Goal: Information Seeking & Learning: Learn about a topic

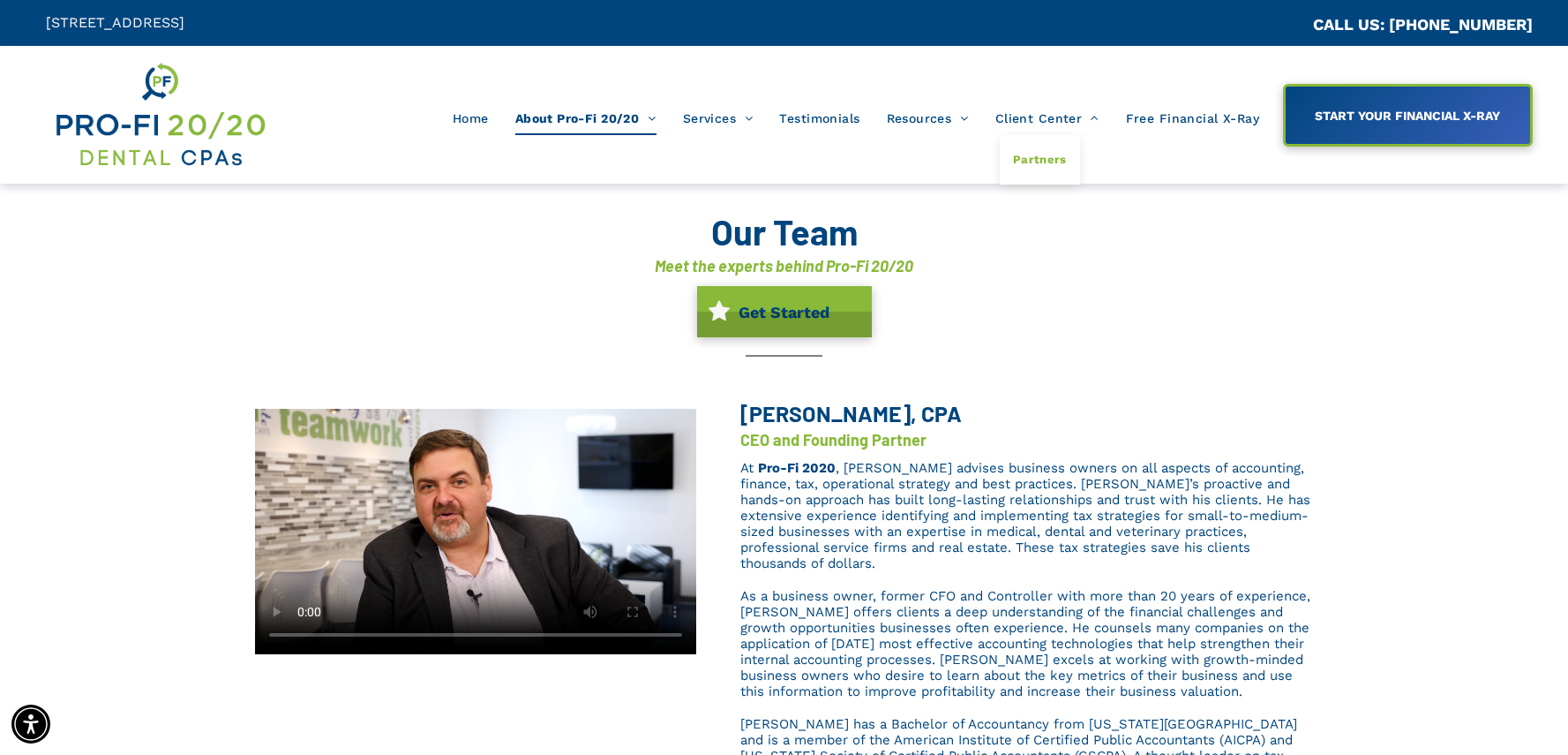
click at [1044, 154] on span "Partners" at bounding box center [1040, 159] width 54 height 23
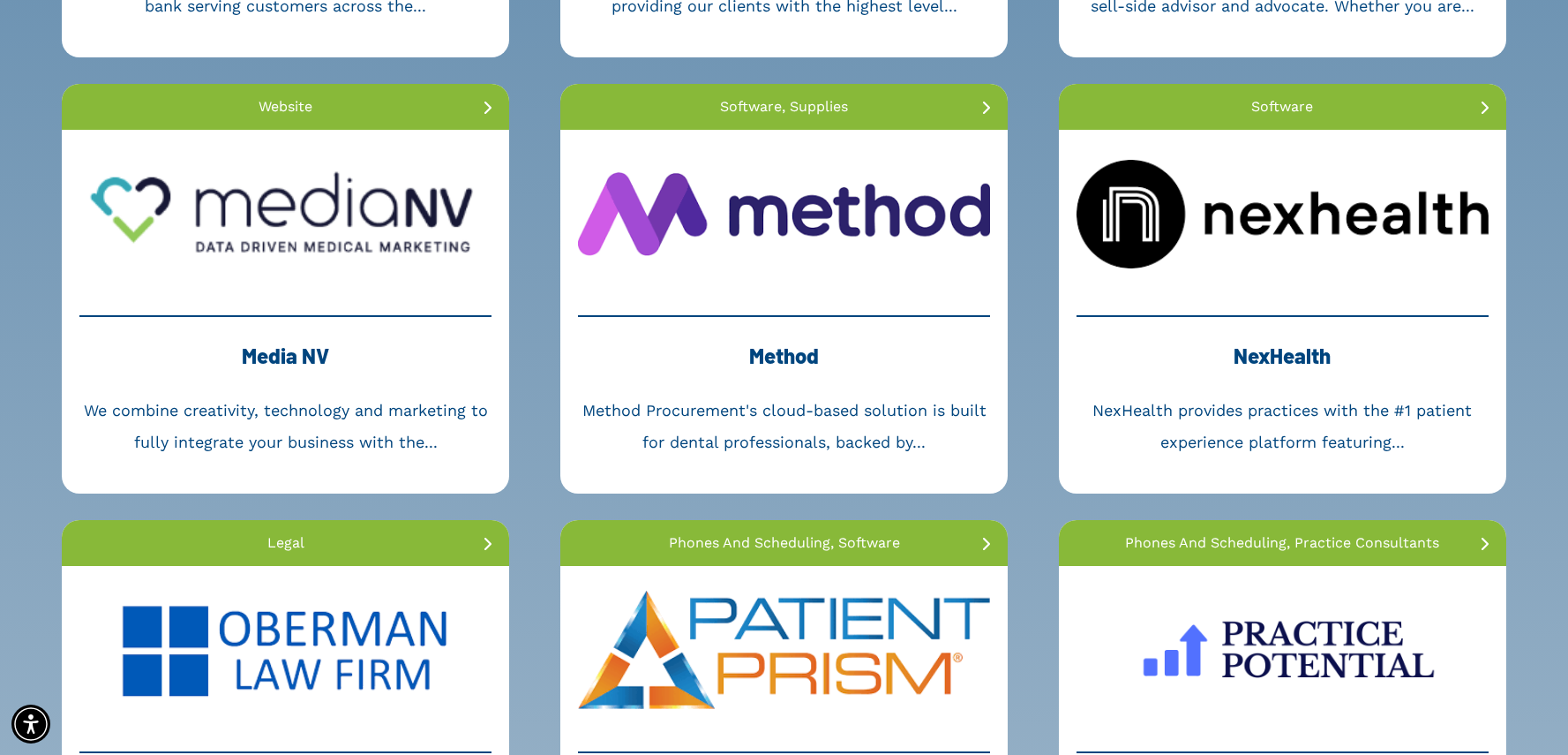
scroll to position [2500, 0]
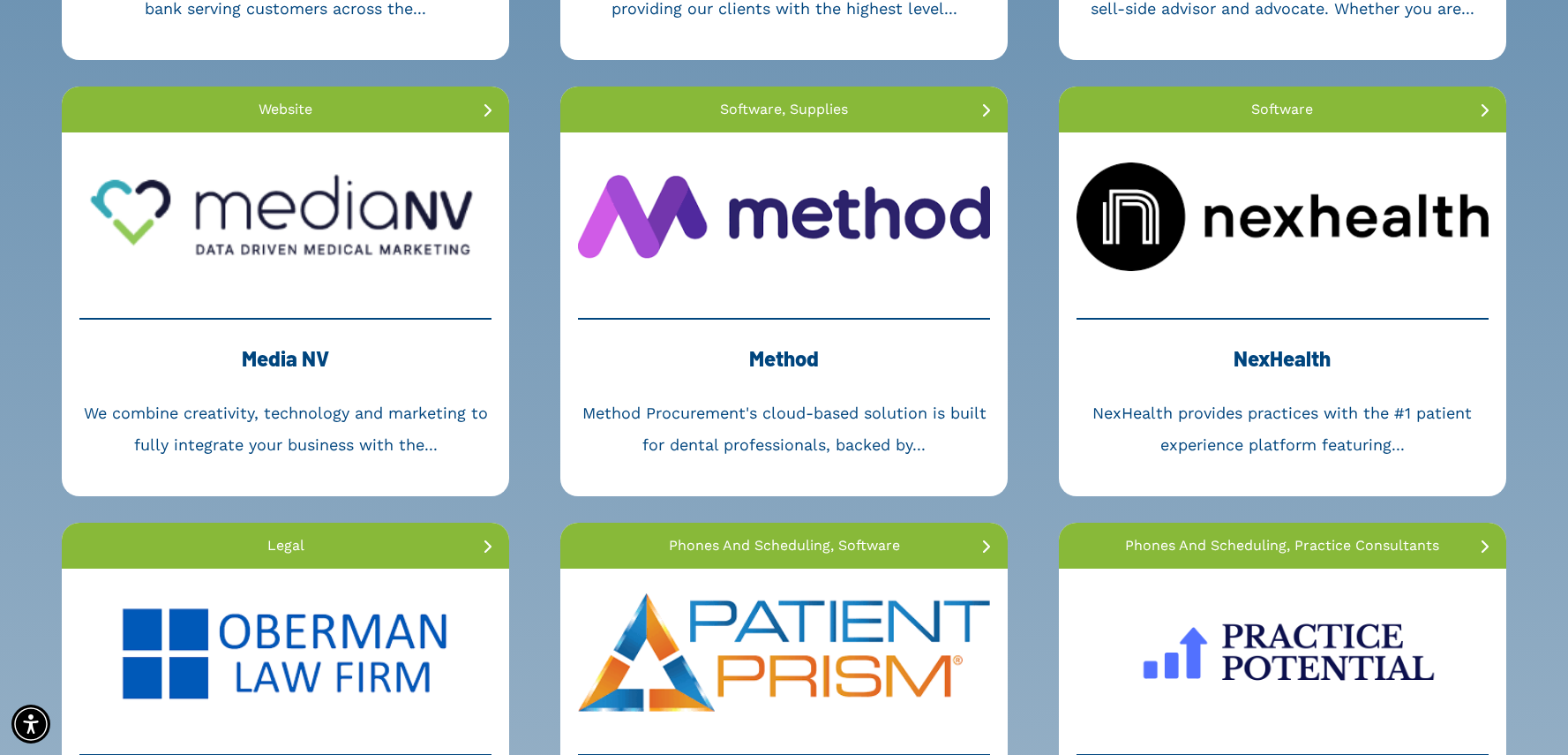
click at [464, 113] on link at bounding box center [286, 110] width 448 height 46
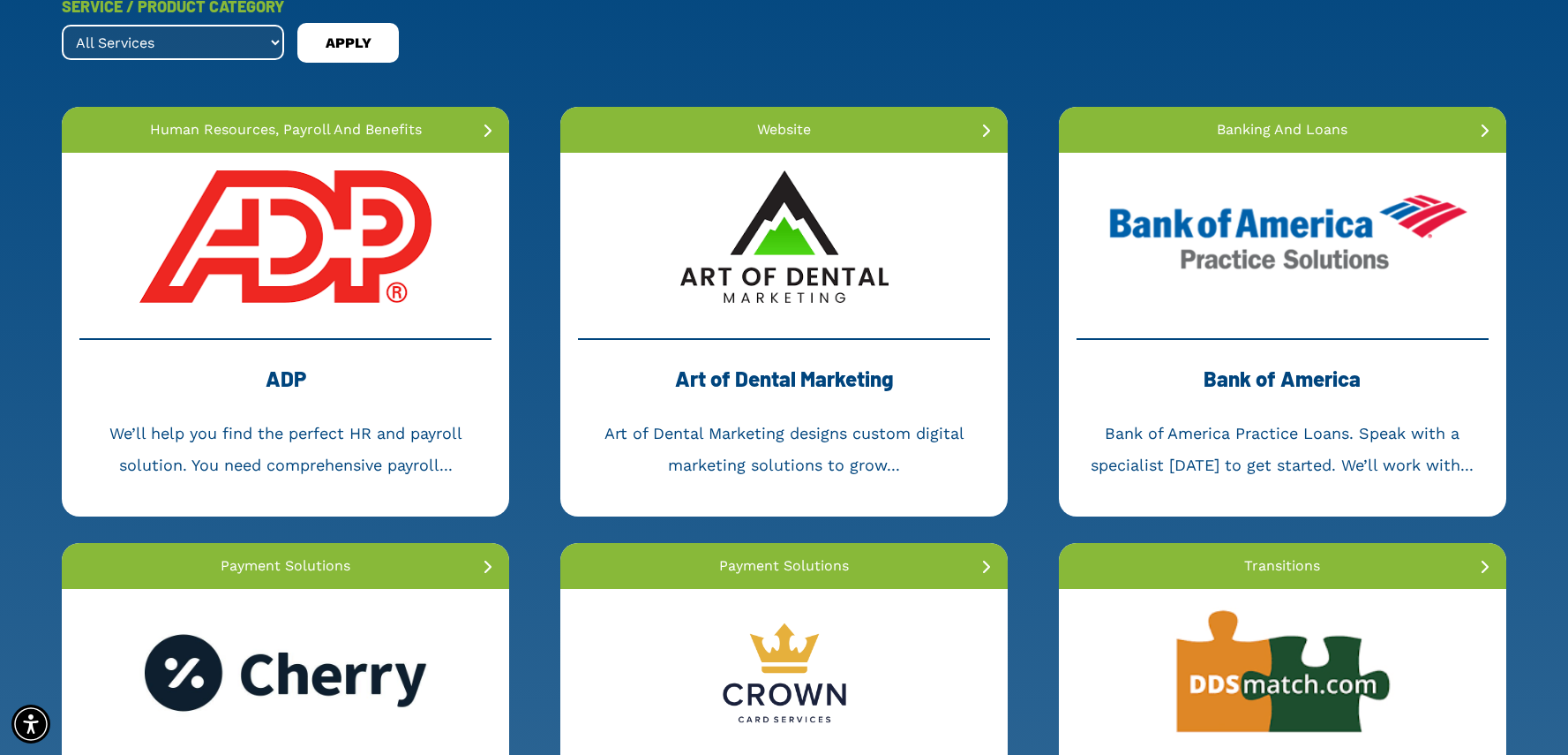
scroll to position [0, 0]
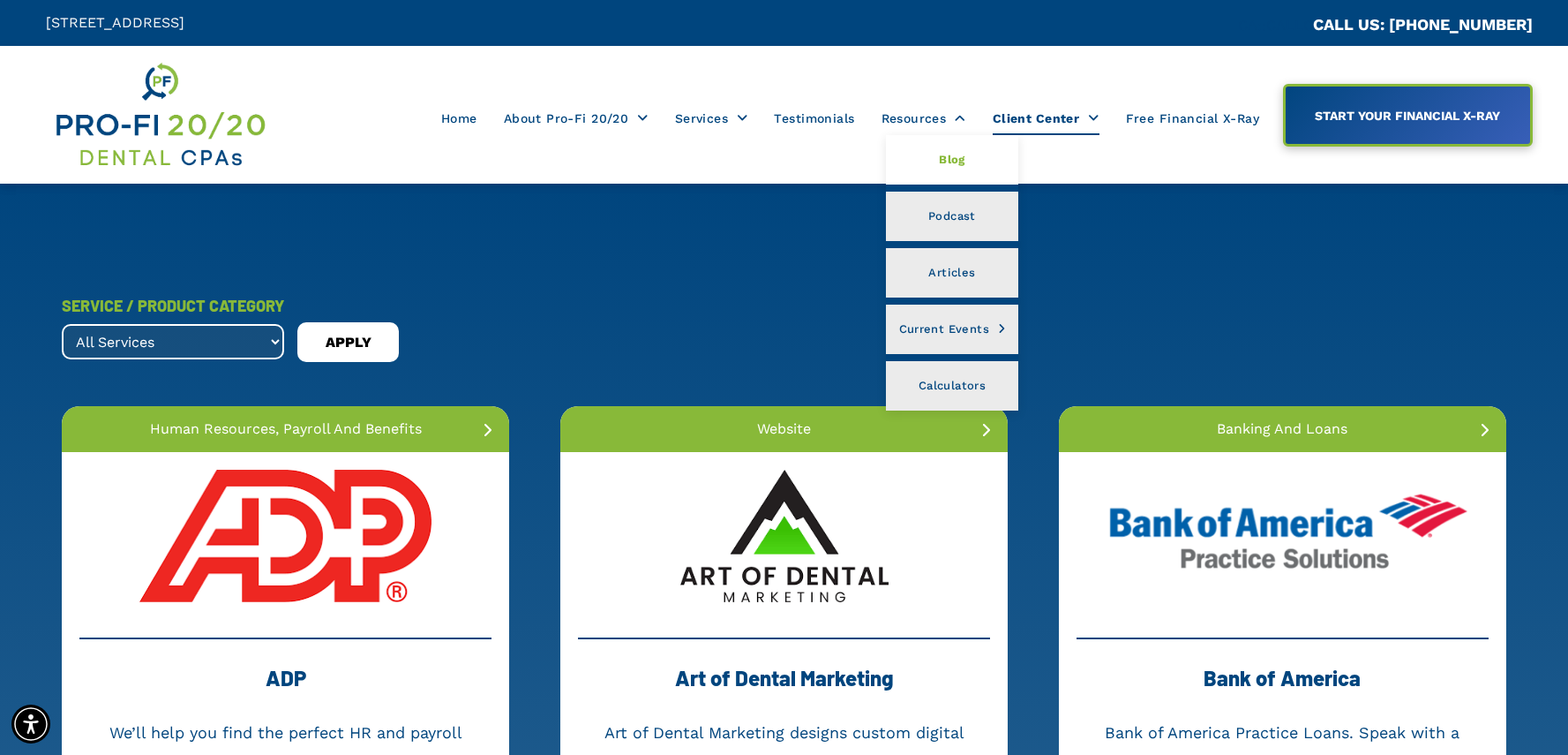
click at [962, 158] on span "Blog" at bounding box center [952, 159] width 26 height 23
